Goal: Information Seeking & Learning: Find specific fact

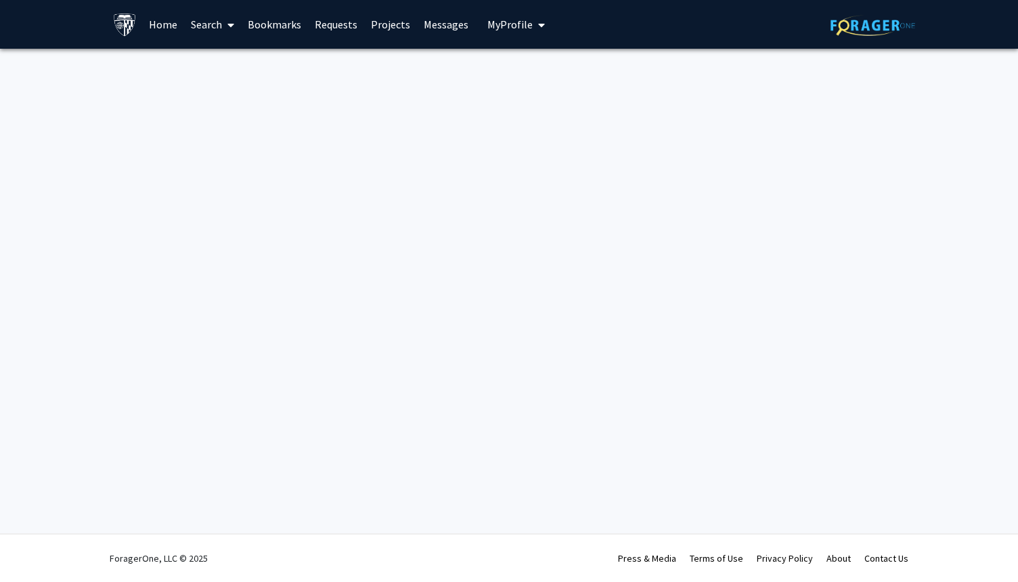
click at [166, 28] on link "Home" at bounding box center [163, 24] width 42 height 47
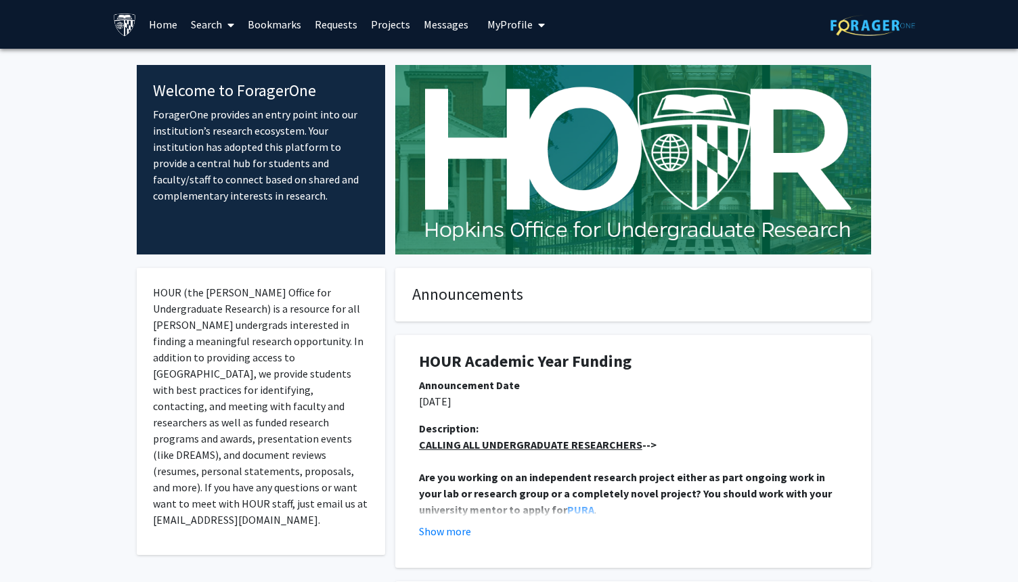
click at [205, 25] on link "Search" at bounding box center [212, 24] width 57 height 47
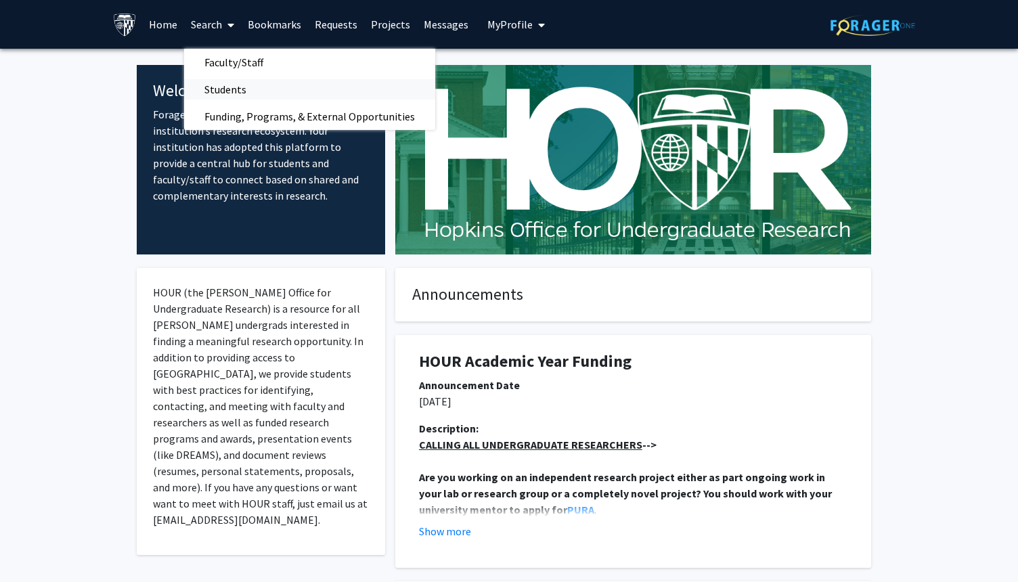
click at [228, 86] on span "Students" at bounding box center [225, 89] width 83 height 27
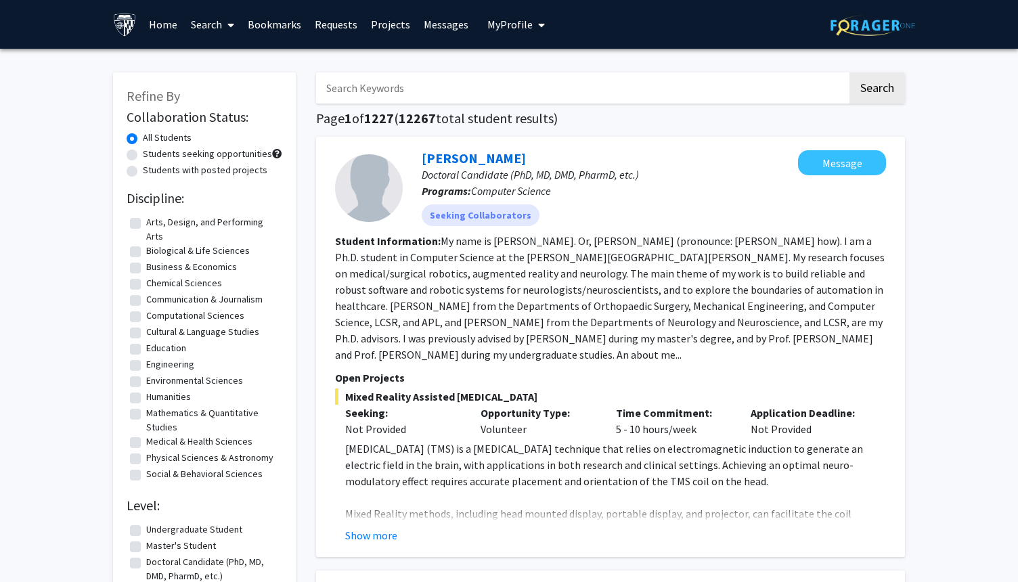
click at [446, 85] on input "Search Keywords" at bounding box center [581, 87] width 531 height 31
type input "[PERSON_NAME]"
click at [850, 72] on button "Search" at bounding box center [878, 87] width 56 height 31
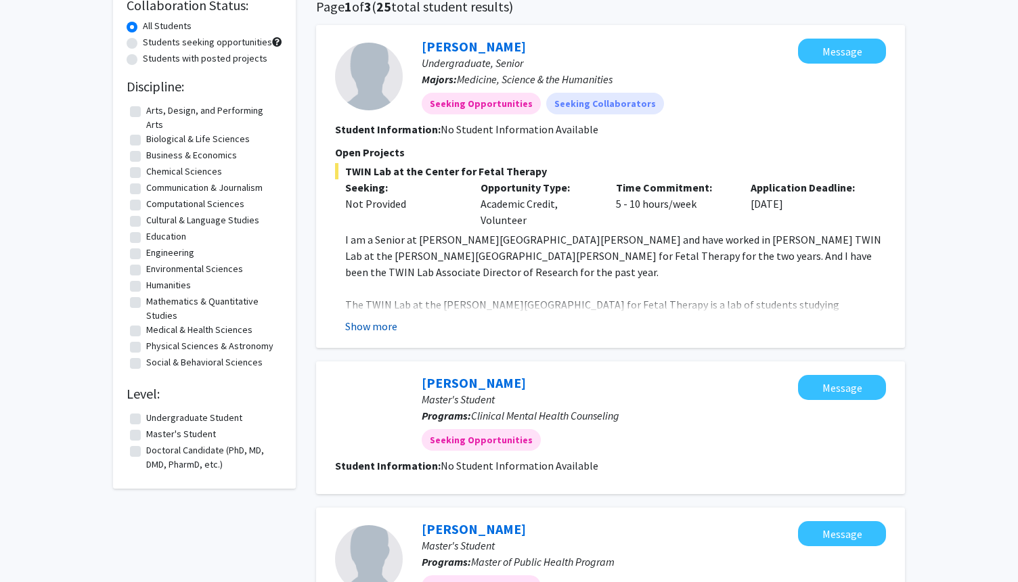
scroll to position [116, 0]
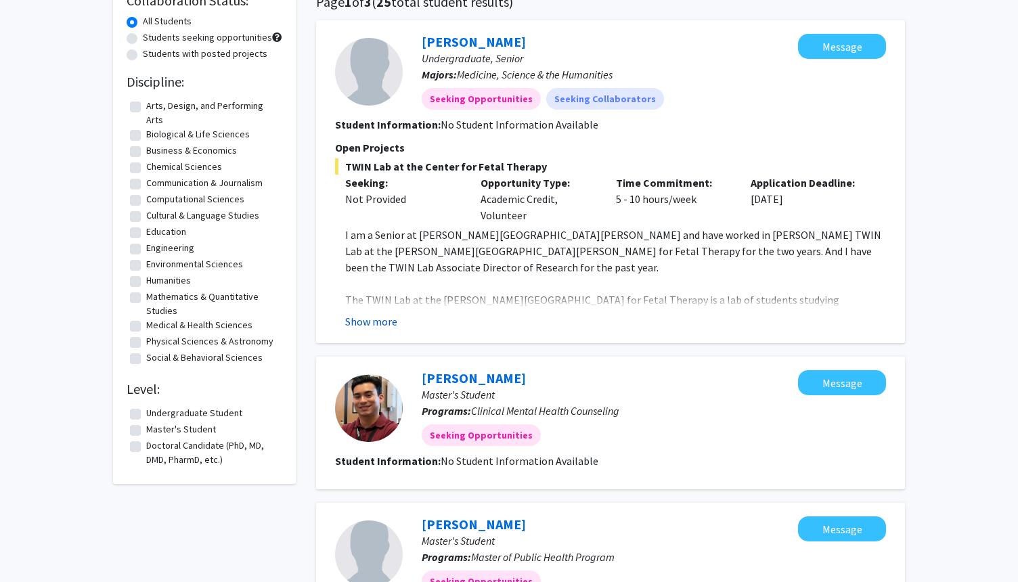
click at [372, 325] on button "Show more" at bounding box center [371, 321] width 52 height 16
